Goal: Information Seeking & Learning: Learn about a topic

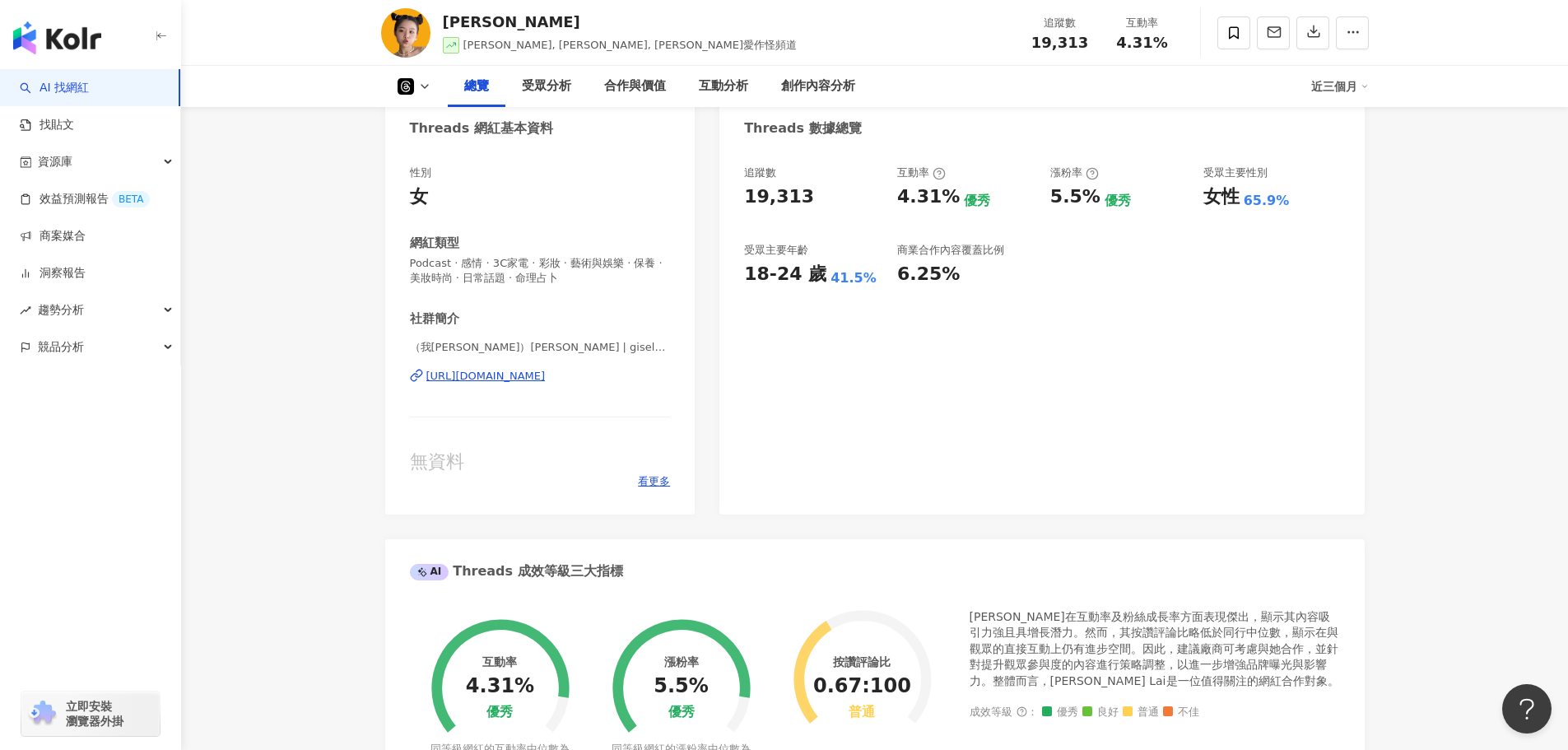
click at [420, 101] on div "總覽 受眾分析 合作與價值 互動分析 創作內容分析 近三個月" at bounding box center [874, 86] width 988 height 41
click at [421, 93] on button at bounding box center [414, 86] width 67 height 17
click at [454, 204] on li "YouTube" at bounding box center [440, 192] width 119 height 38
click at [422, 81] on icon at bounding box center [424, 86] width 13 height 13
click at [432, 201] on button "YouTube" at bounding box center [440, 192] width 99 height 23
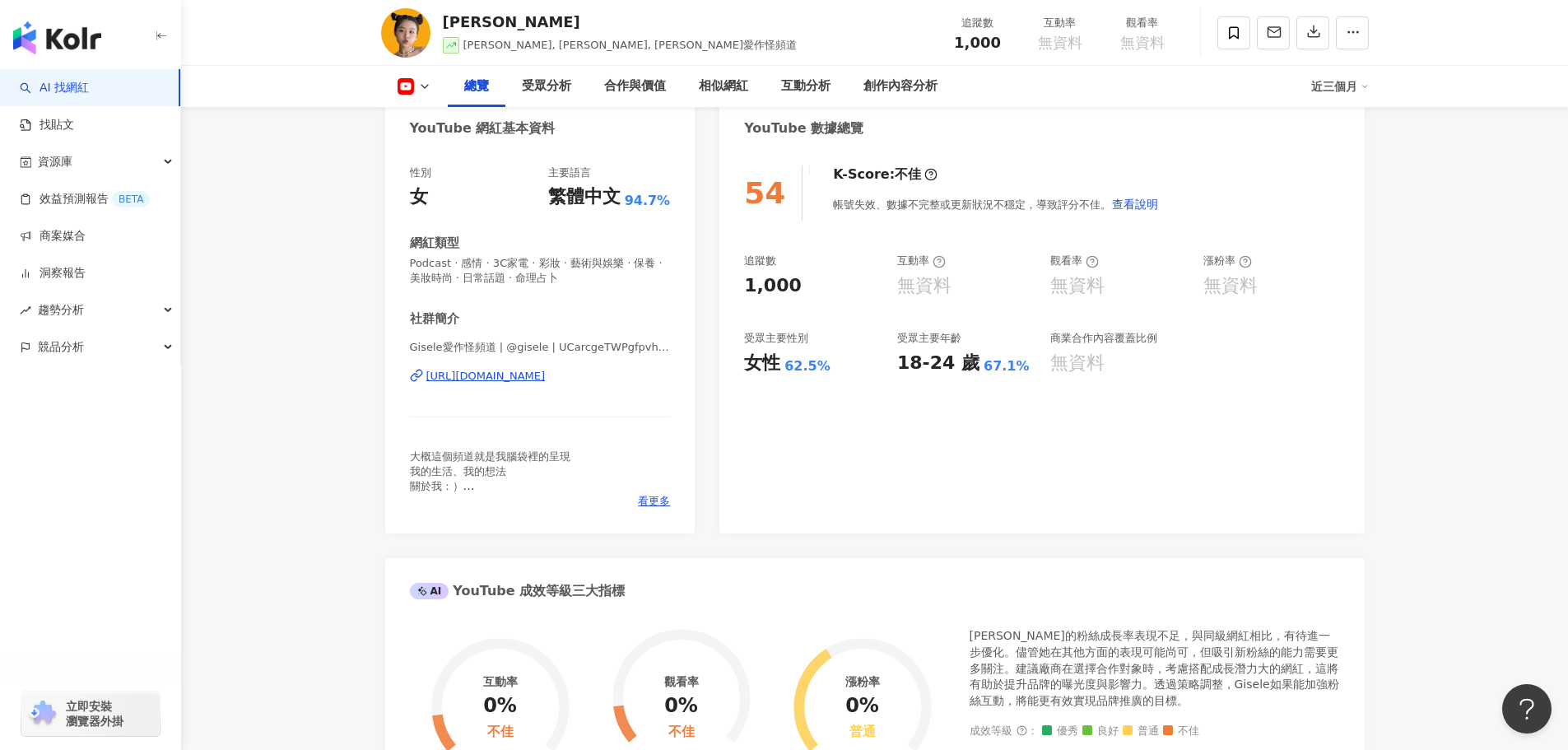
click at [545, 376] on div "[URL][DOMAIN_NAME]" at bounding box center [486, 376] width 120 height 15
